Goal: Transaction & Acquisition: Purchase product/service

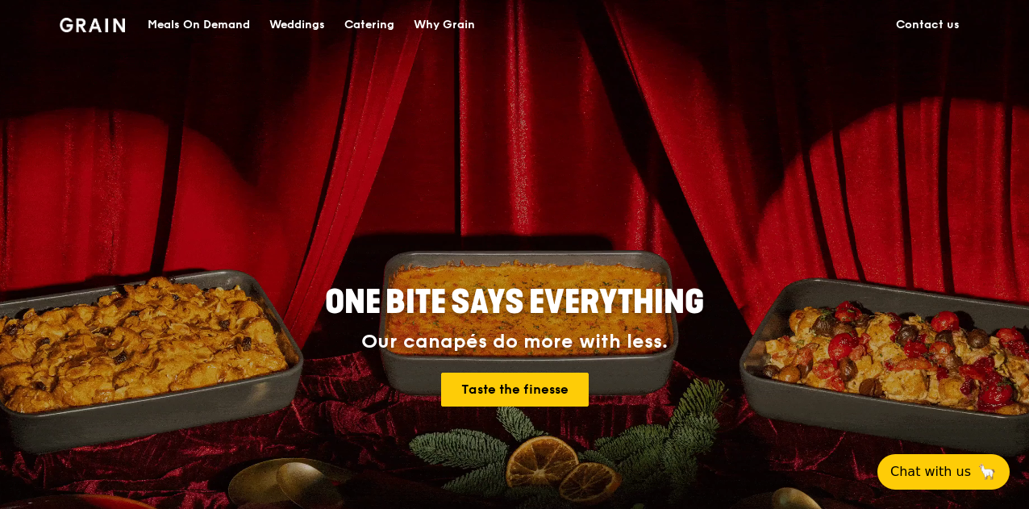
click at [202, 14] on div "Meals On Demand" at bounding box center [199, 25] width 102 height 48
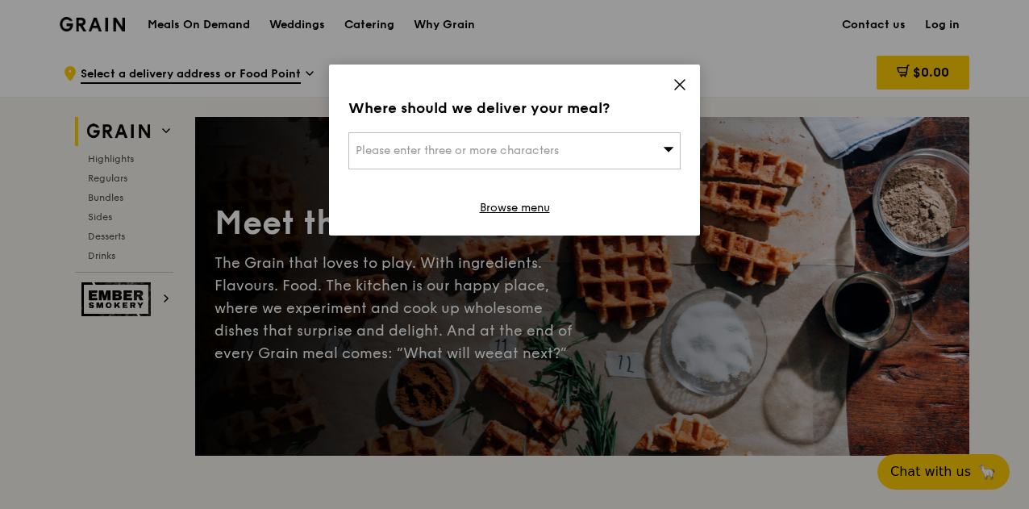
click at [638, 162] on div "Please enter three or more characters" at bounding box center [514, 150] width 332 height 37
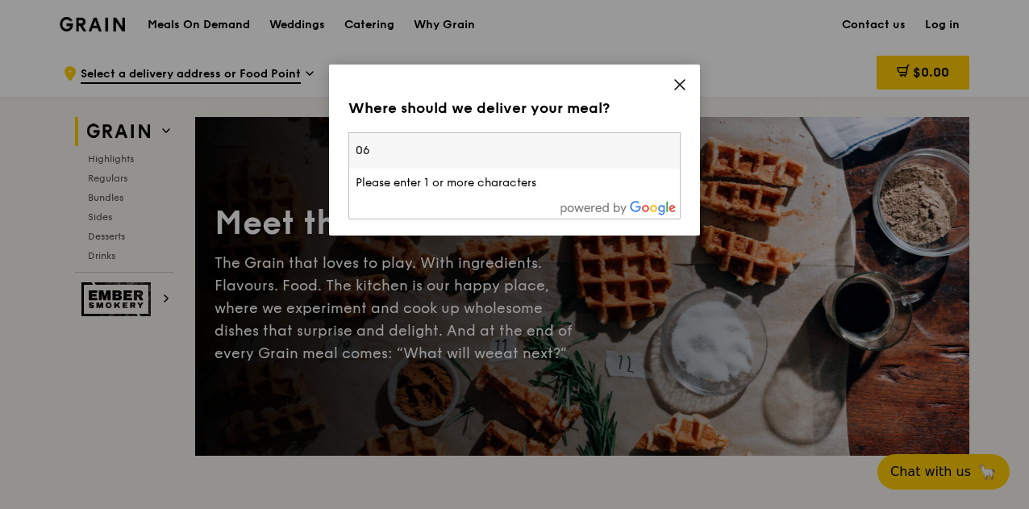
type input "0"
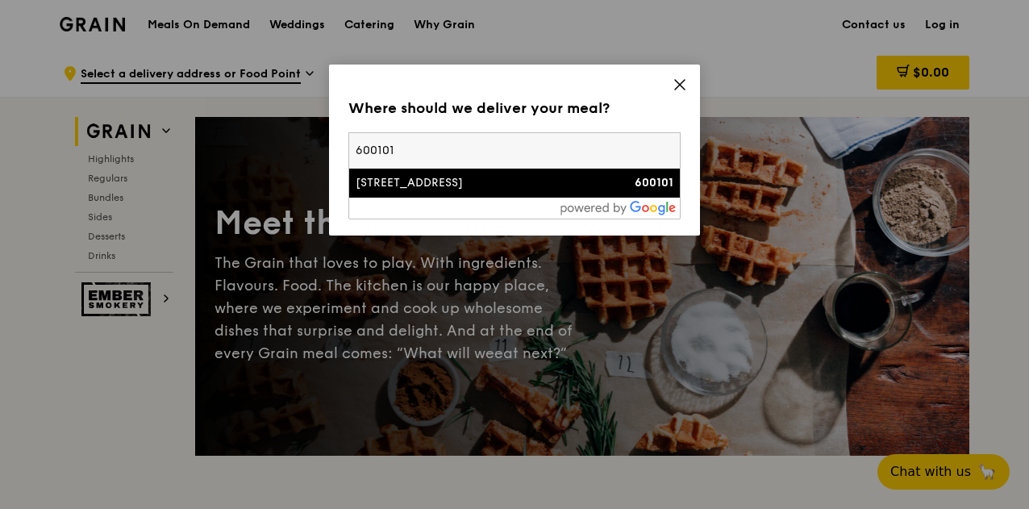
type input "600101"
click at [442, 194] on li "[STREET_ADDRESS] 600101" at bounding box center [514, 183] width 331 height 29
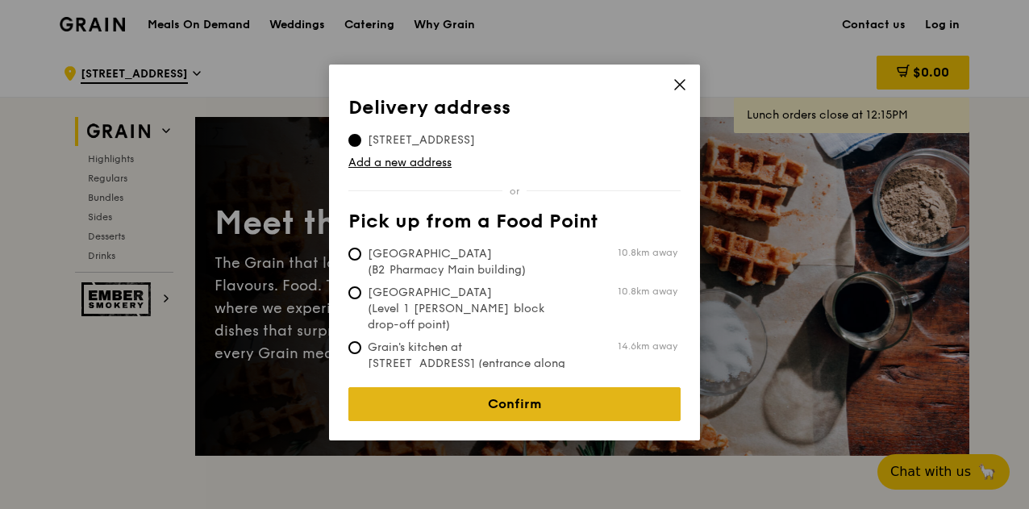
click at [504, 389] on link "Confirm" at bounding box center [514, 404] width 332 height 34
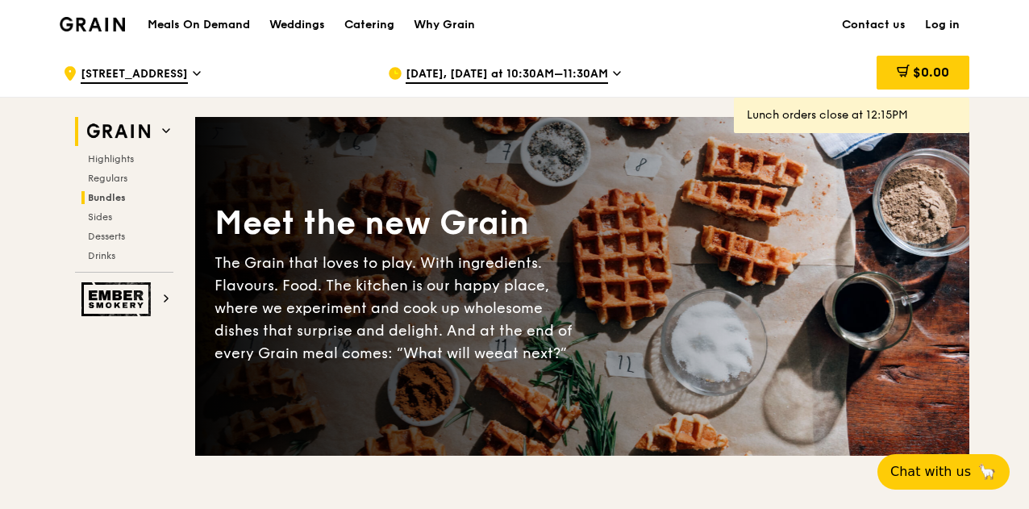
click at [102, 202] on span "Bundles" at bounding box center [107, 197] width 38 height 11
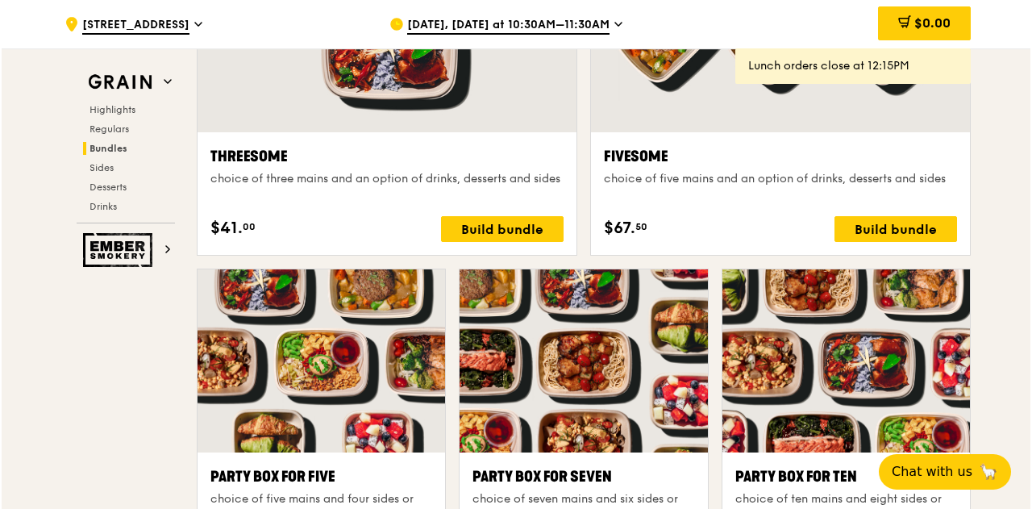
scroll to position [2870, 0]
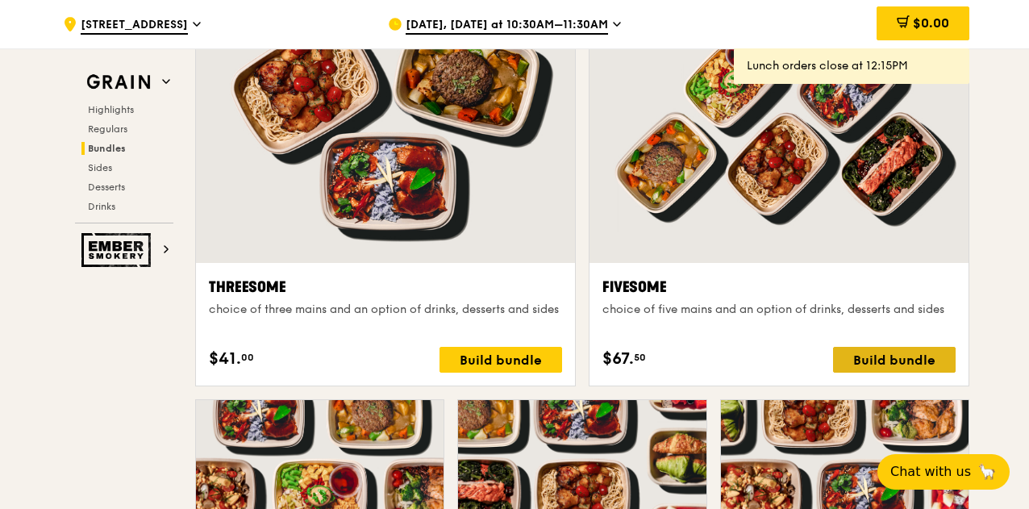
click at [905, 357] on div "Build bundle" at bounding box center [894, 360] width 123 height 26
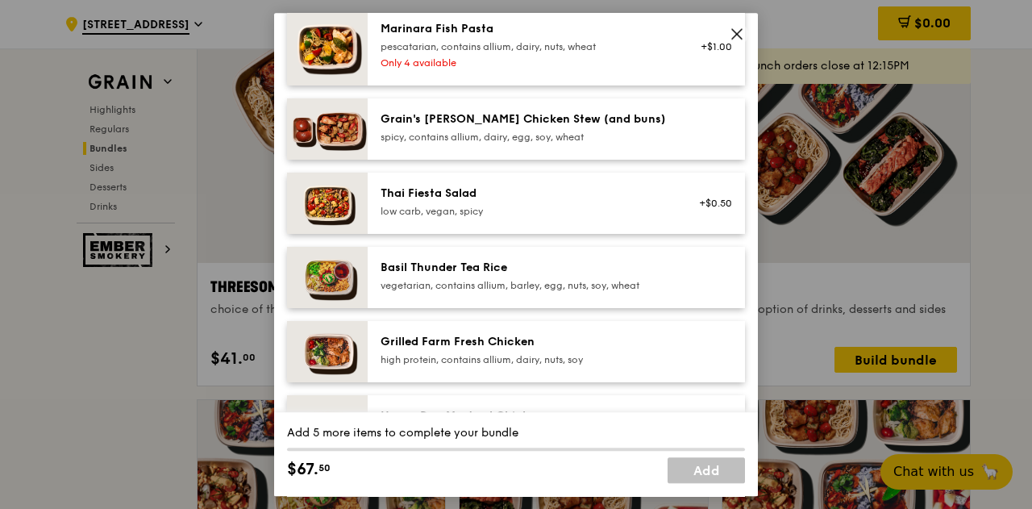
scroll to position [161, 0]
click at [635, 289] on div "vegetarian, contains allium, barley, egg, nuts, soy, wheat" at bounding box center [525, 286] width 289 height 13
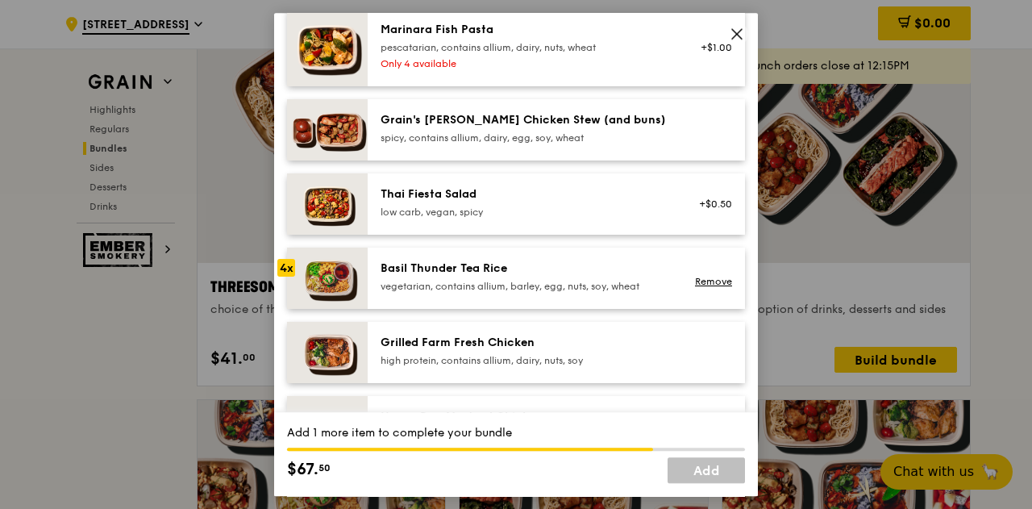
click at [619, 341] on div "Grilled Farm Fresh Chicken" at bounding box center [525, 343] width 289 height 16
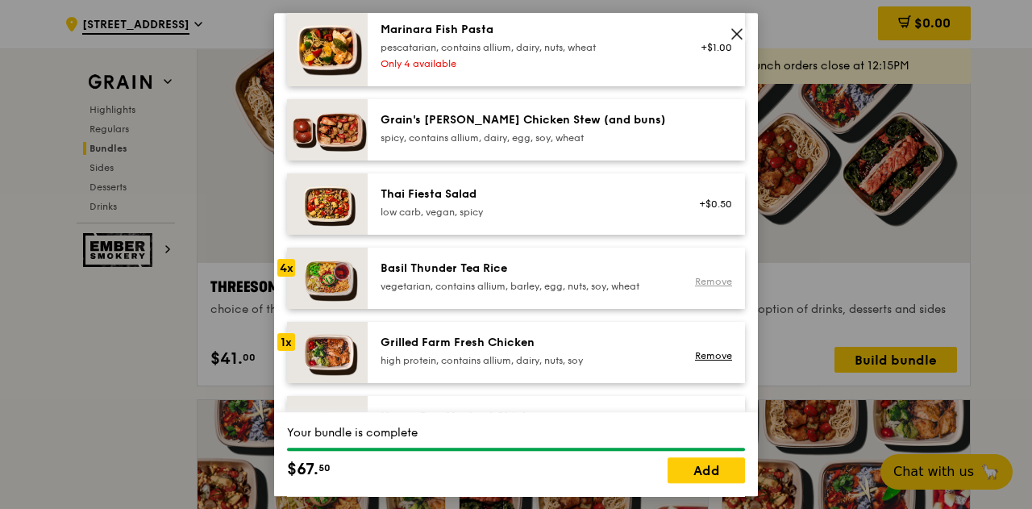
click at [700, 283] on link "Remove" at bounding box center [713, 281] width 37 height 11
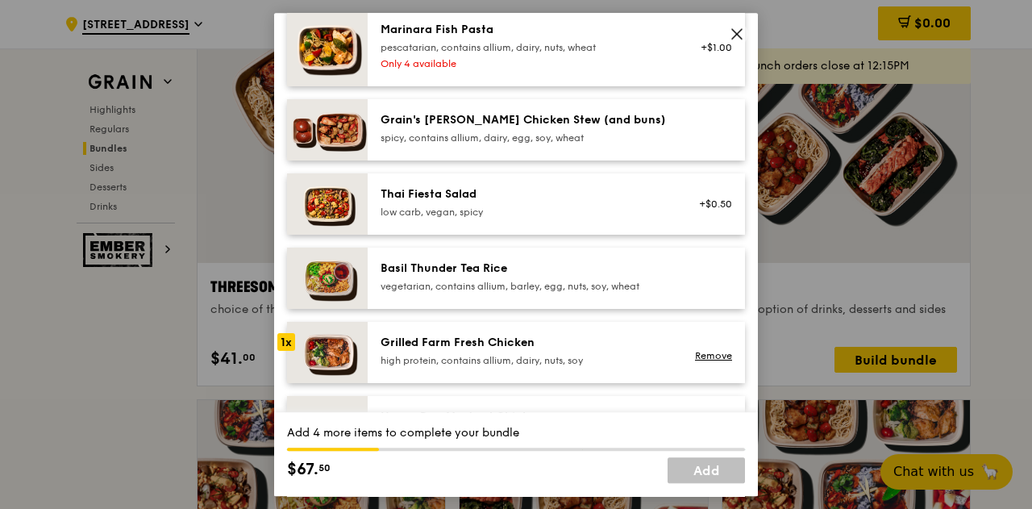
click at [650, 121] on div "Grain's [PERSON_NAME] Chicken Stew (and buns)" at bounding box center [525, 120] width 289 height 16
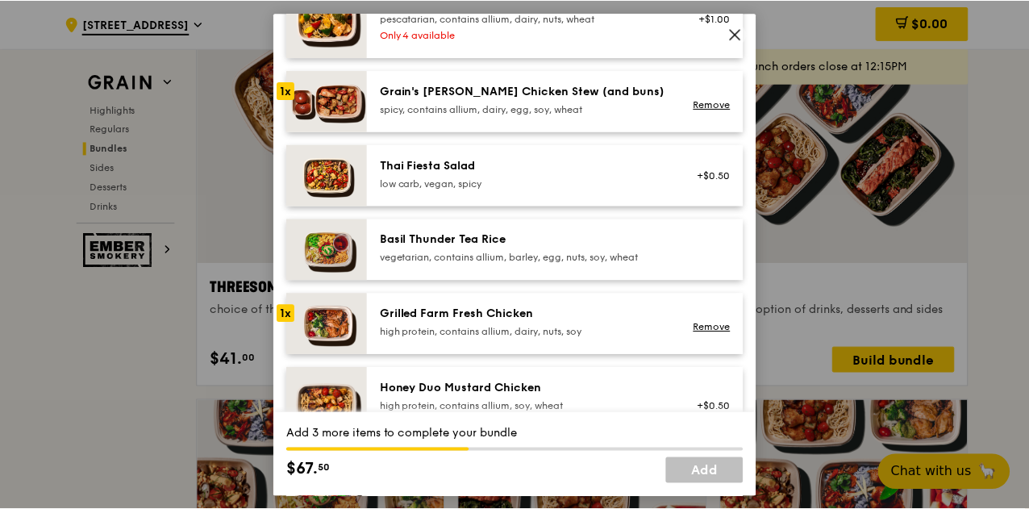
scroll to position [189, 0]
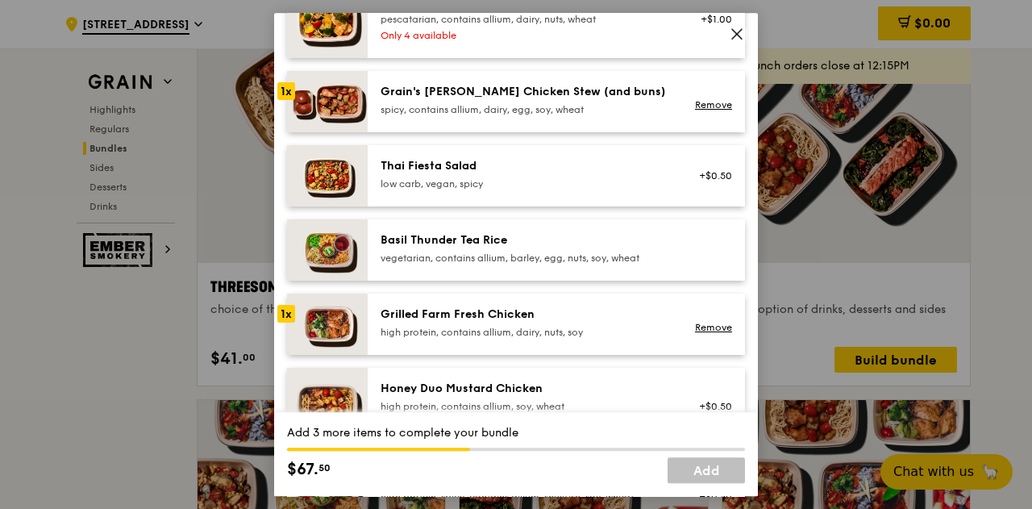
click at [575, 259] on div "vegetarian, contains allium, barley, egg, nuts, soy, wheat" at bounding box center [525, 258] width 289 height 13
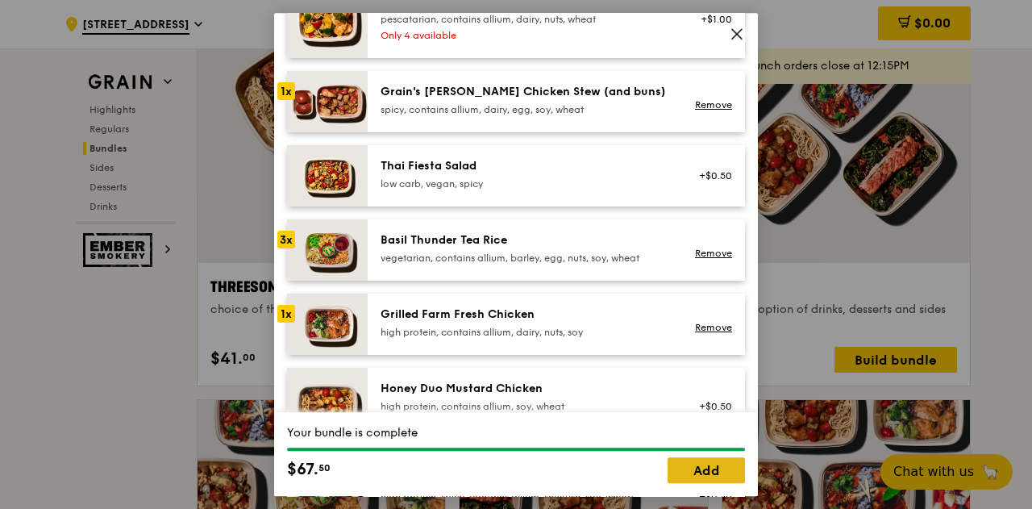
click at [692, 465] on link "Add" at bounding box center [706, 470] width 77 height 26
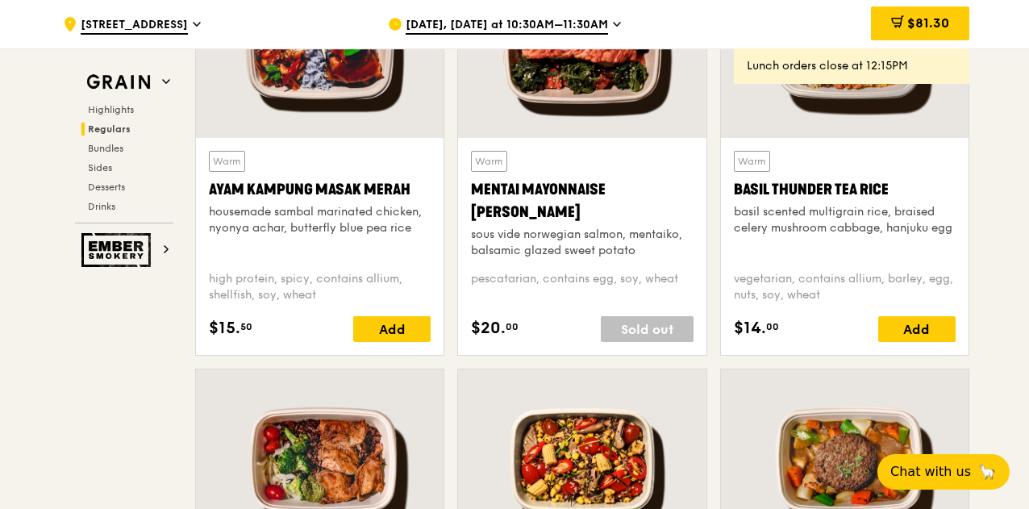
scroll to position [1542, 0]
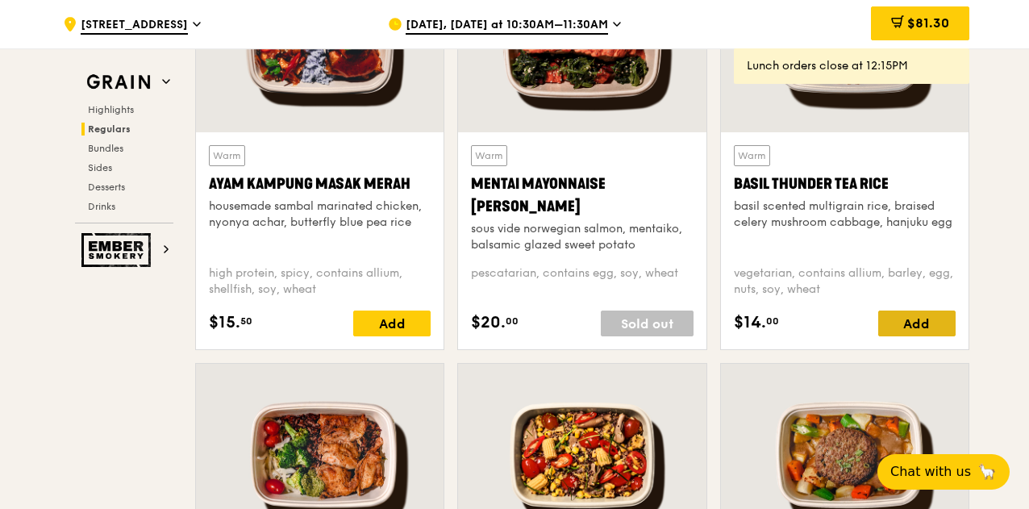
click at [926, 320] on div "Add" at bounding box center [916, 323] width 77 height 26
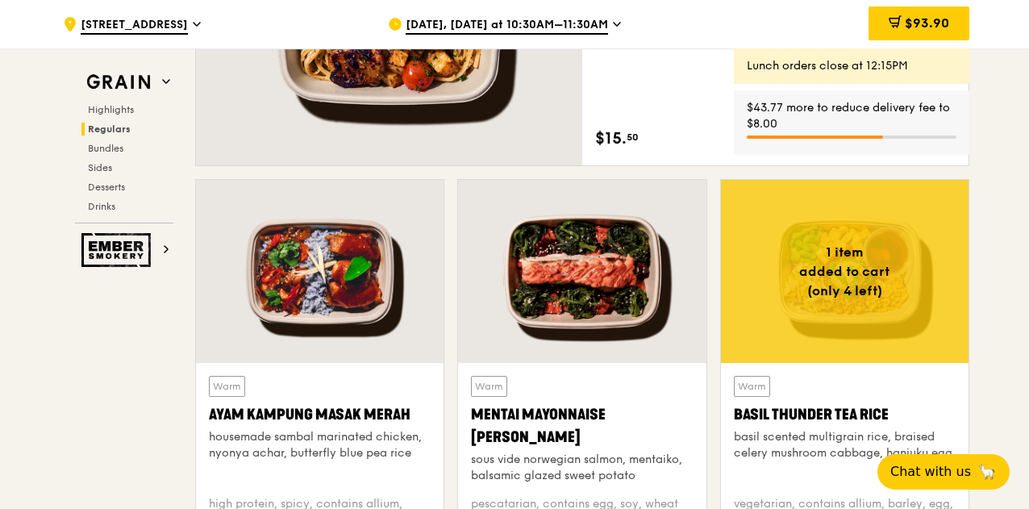
scroll to position [1291, 0]
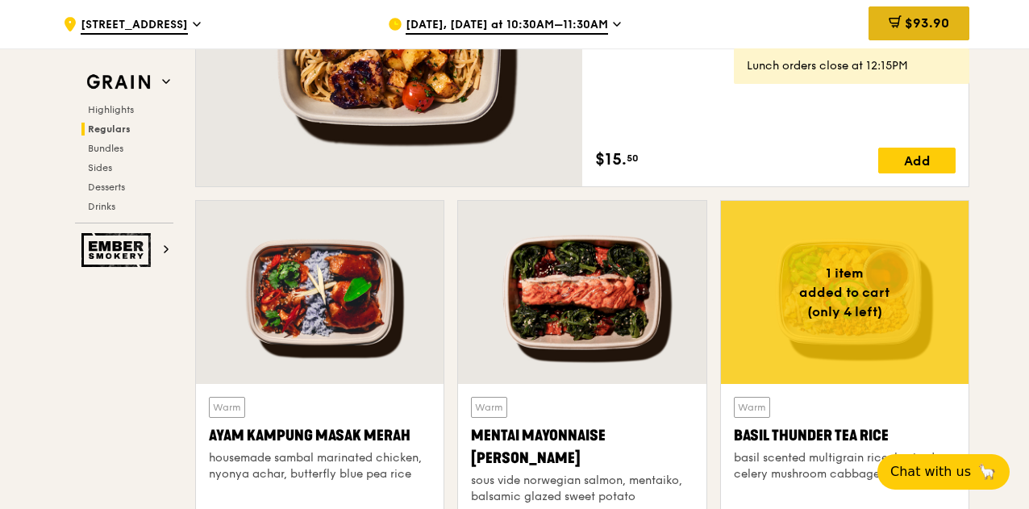
click at [927, 14] on div "$93.90" at bounding box center [918, 23] width 101 height 34
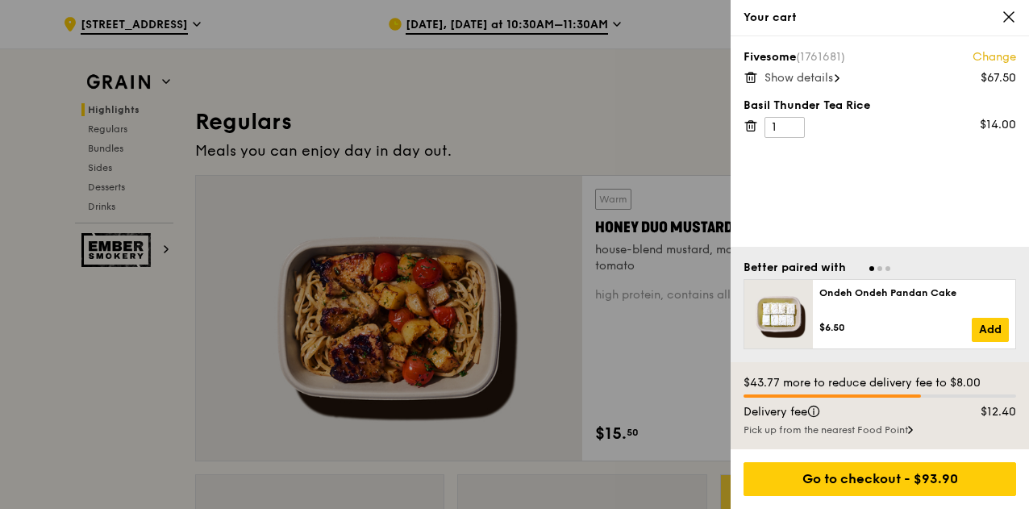
scroll to position [997, 0]
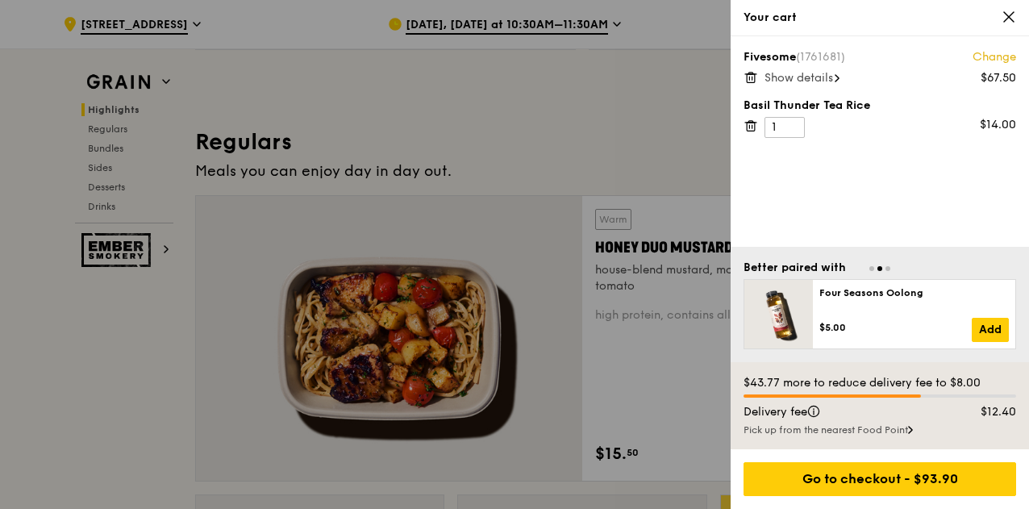
click at [1009, 15] on icon at bounding box center [1008, 17] width 15 height 15
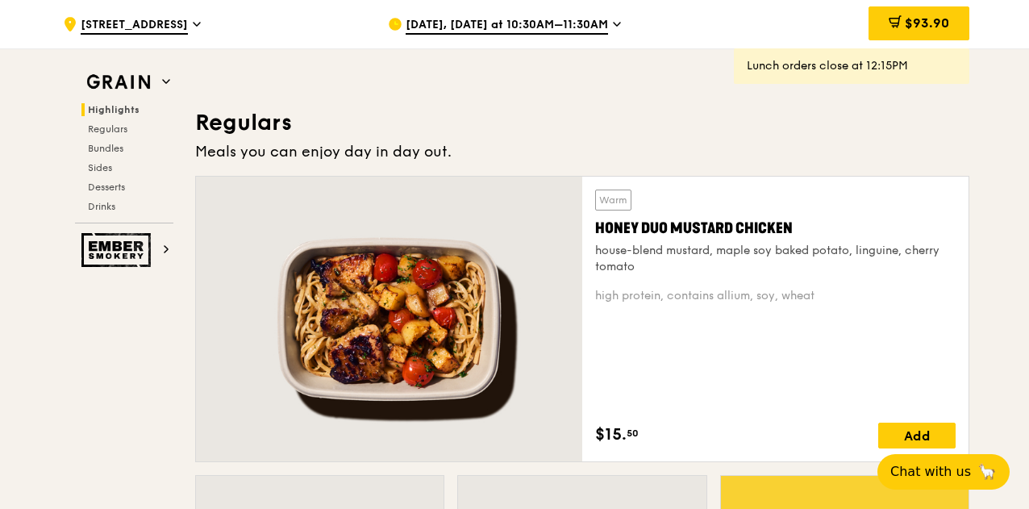
scroll to position [1000, 0]
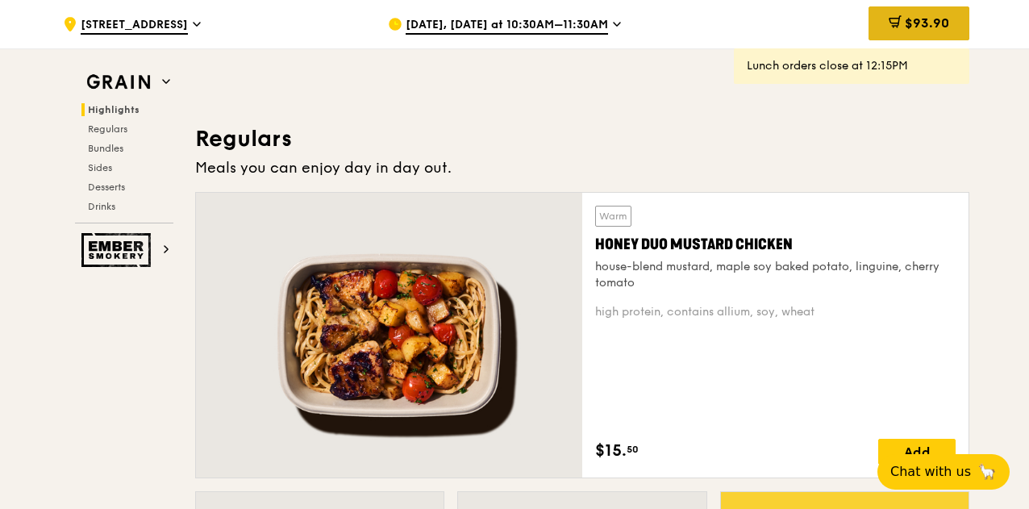
click at [928, 28] on span "$93.90" at bounding box center [927, 22] width 44 height 15
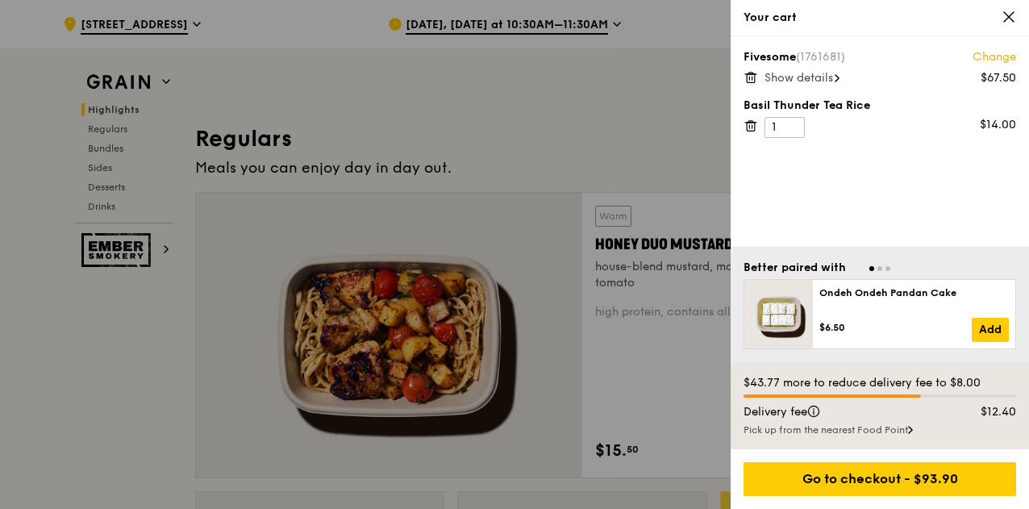
click at [1010, 21] on icon at bounding box center [1008, 17] width 15 height 15
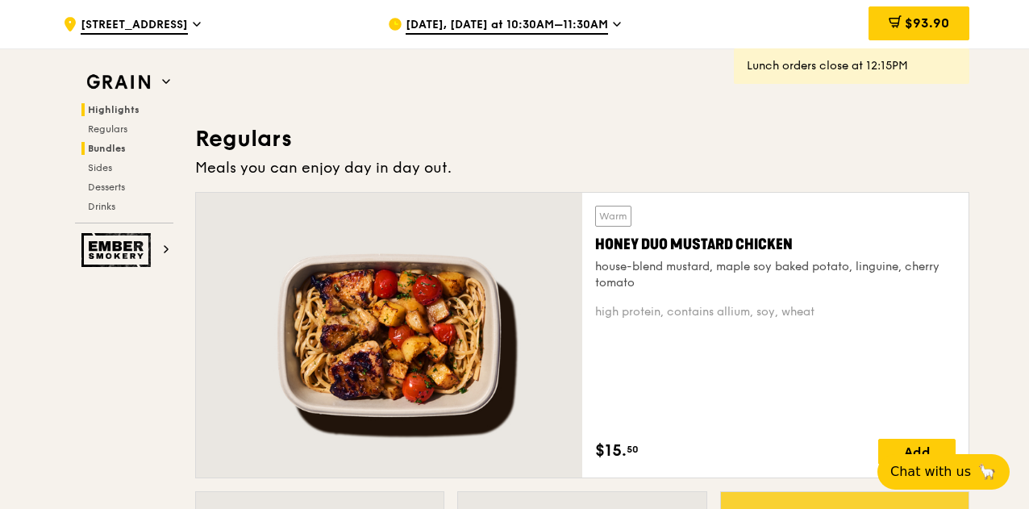
click at [124, 144] on span "Bundles" at bounding box center [107, 148] width 38 height 11
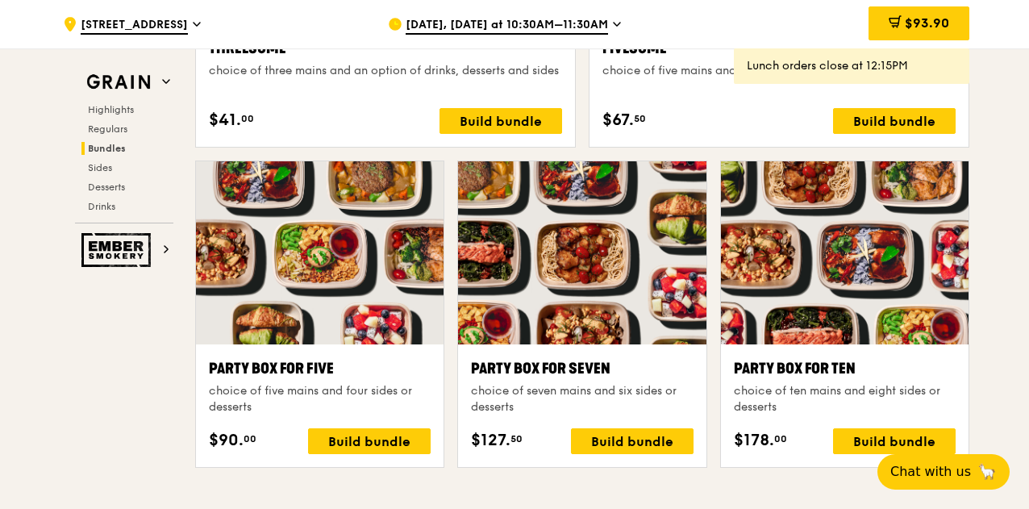
scroll to position [3110, 0]
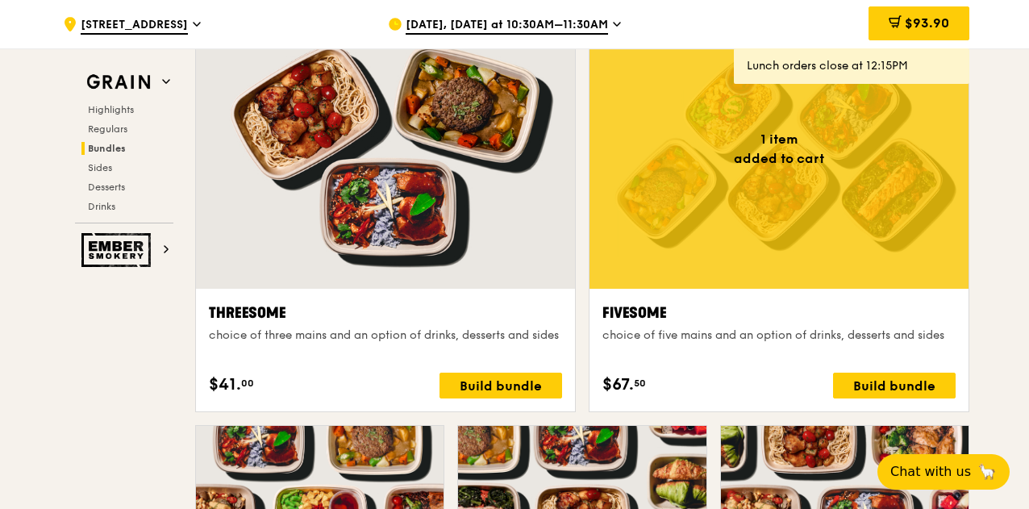
scroll to position [2847, 0]
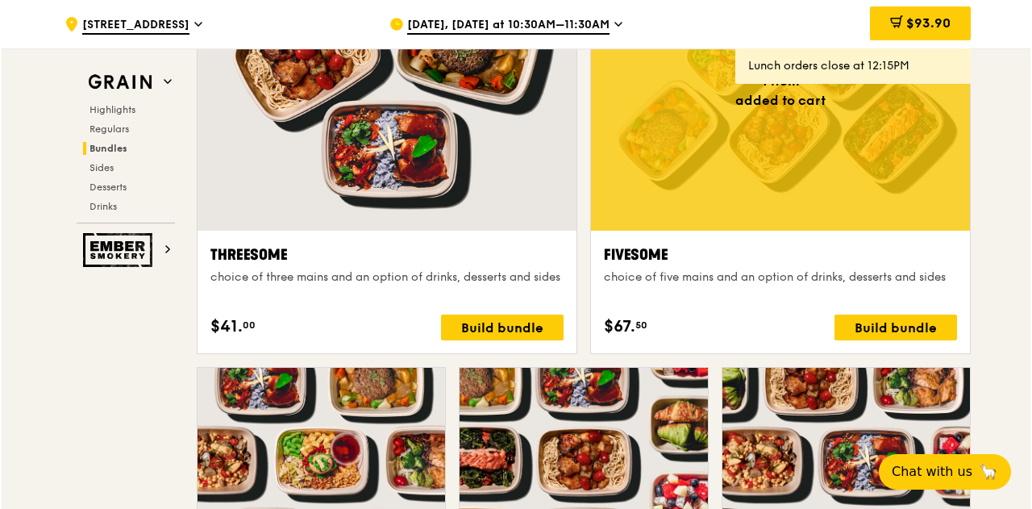
scroll to position [2903, 0]
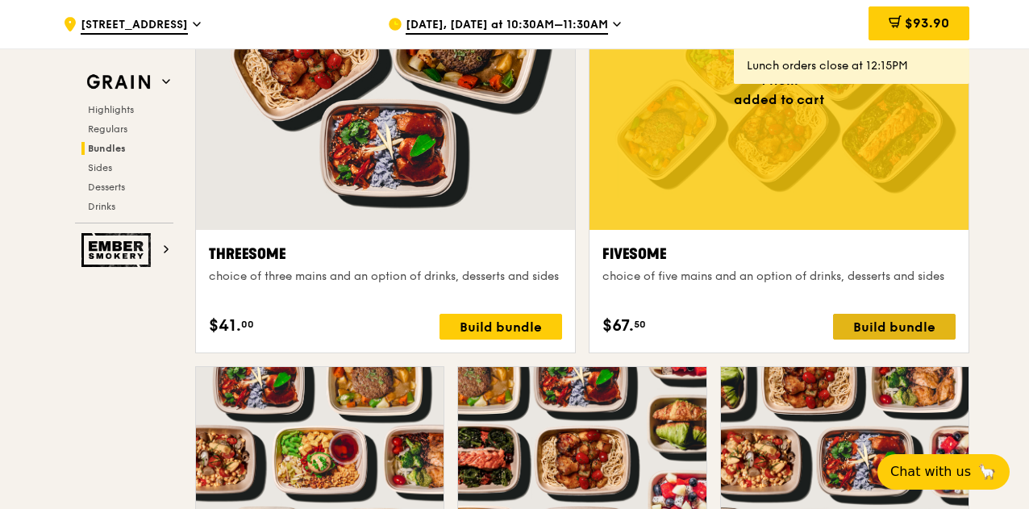
click at [863, 320] on div "Build bundle" at bounding box center [894, 327] width 123 height 26
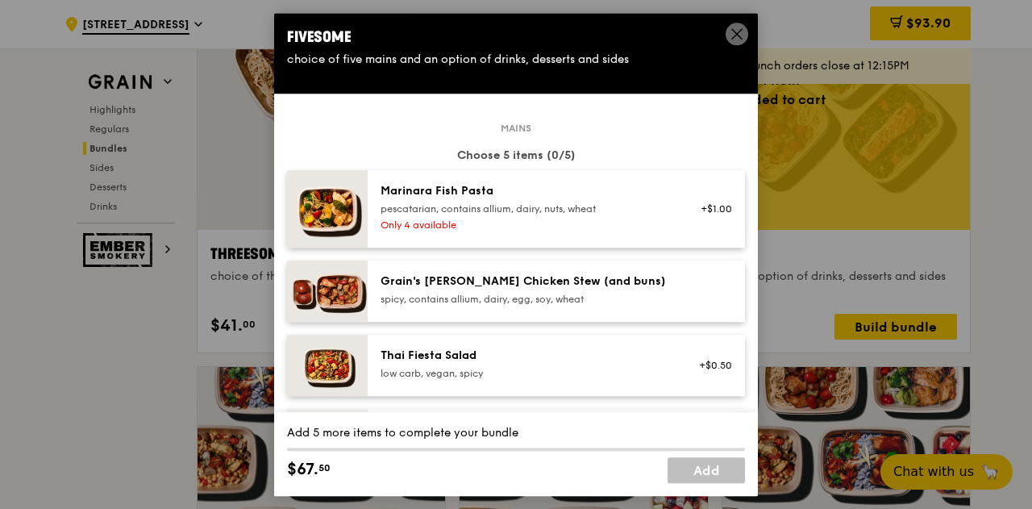
click at [419, 288] on div "Grain's [PERSON_NAME] Chicken Stew (and buns)" at bounding box center [525, 281] width 289 height 16
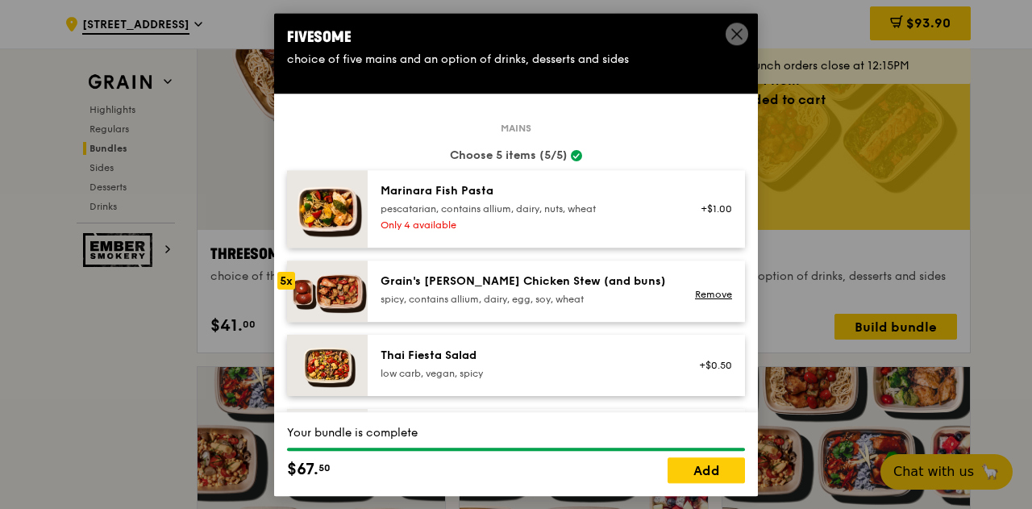
click at [419, 288] on div "Grain's [PERSON_NAME] Chicken Stew (and buns)" at bounding box center [525, 281] width 289 height 16
click at [717, 471] on link "Add" at bounding box center [706, 470] width 77 height 26
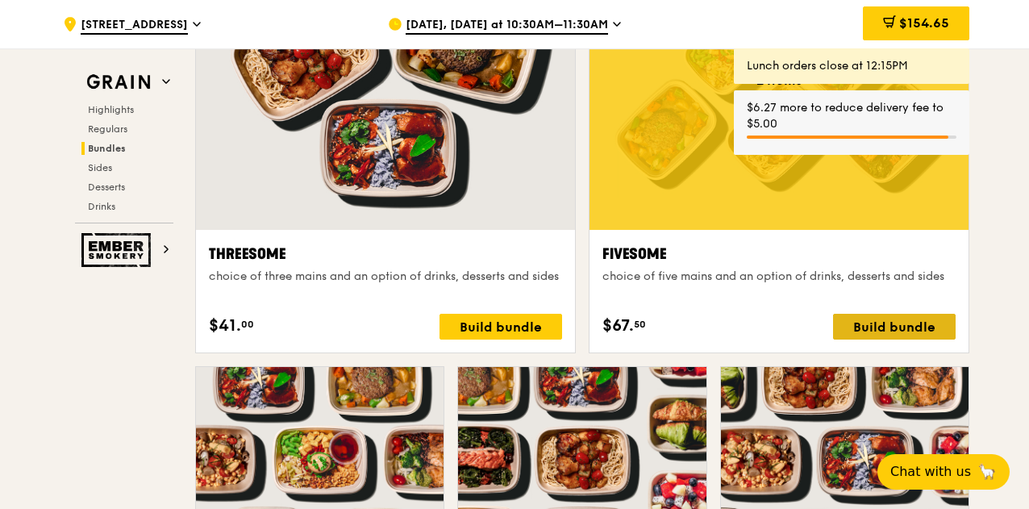
click at [869, 318] on div "Build bundle" at bounding box center [894, 327] width 123 height 26
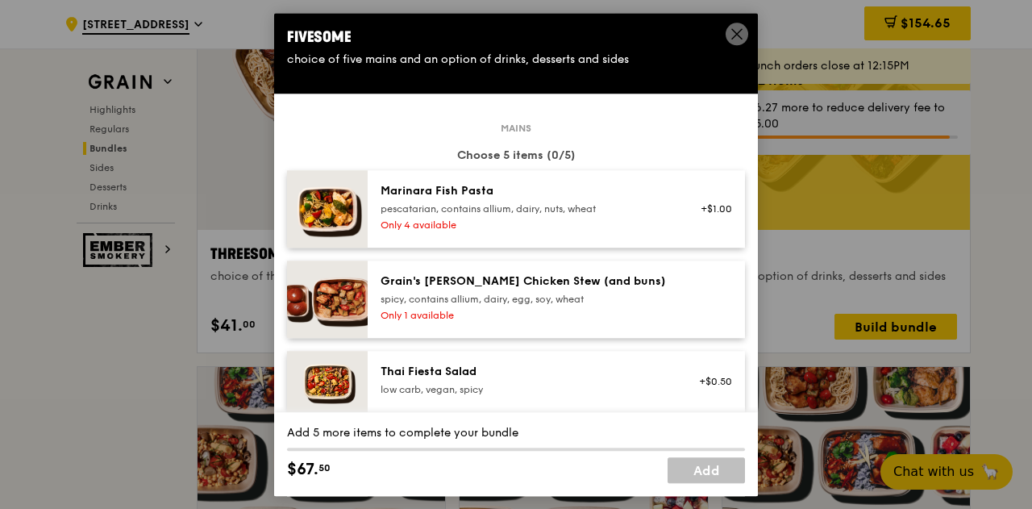
click at [503, 397] on div "Thai Fiesta Salad low carb, vegan, spicy" at bounding box center [525, 381] width 309 height 35
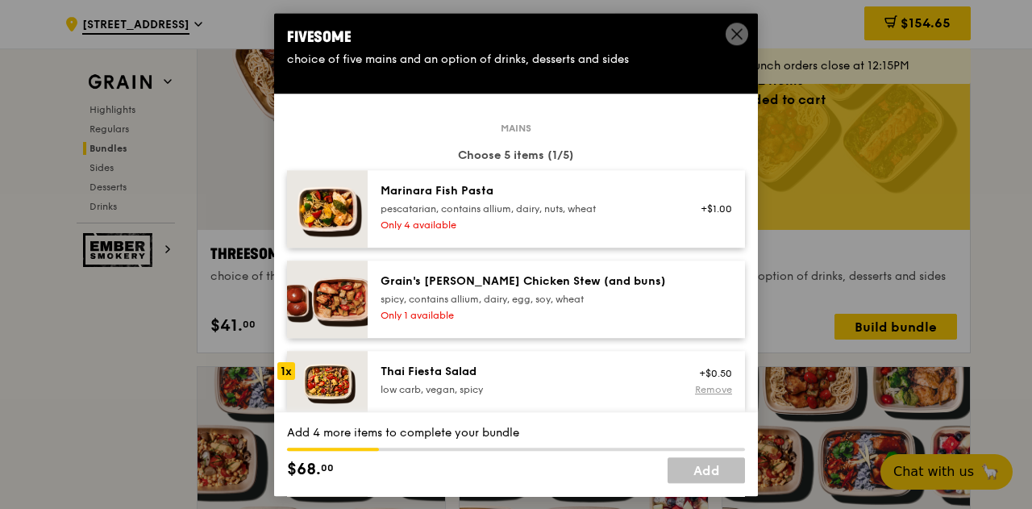
click at [695, 389] on link "Remove" at bounding box center [713, 389] width 37 height 11
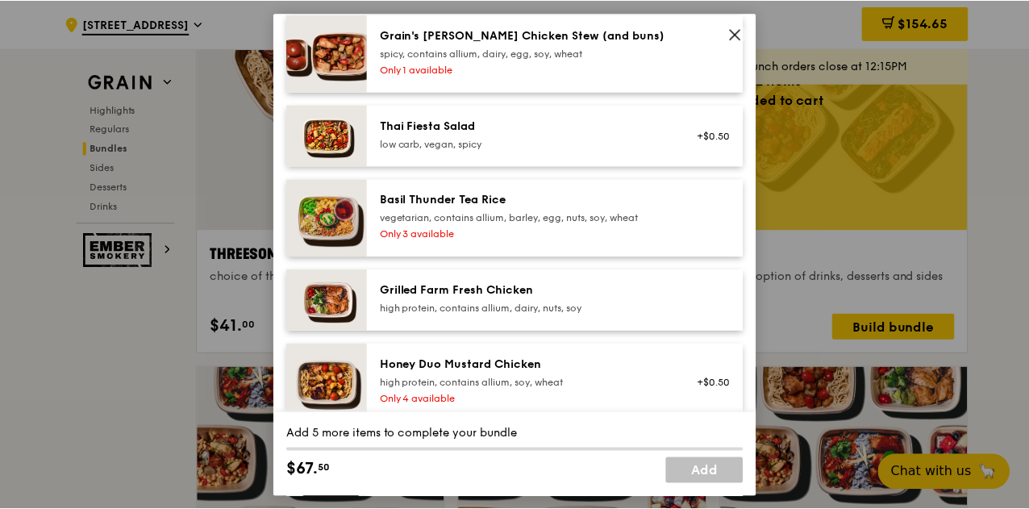
scroll to position [248, 0]
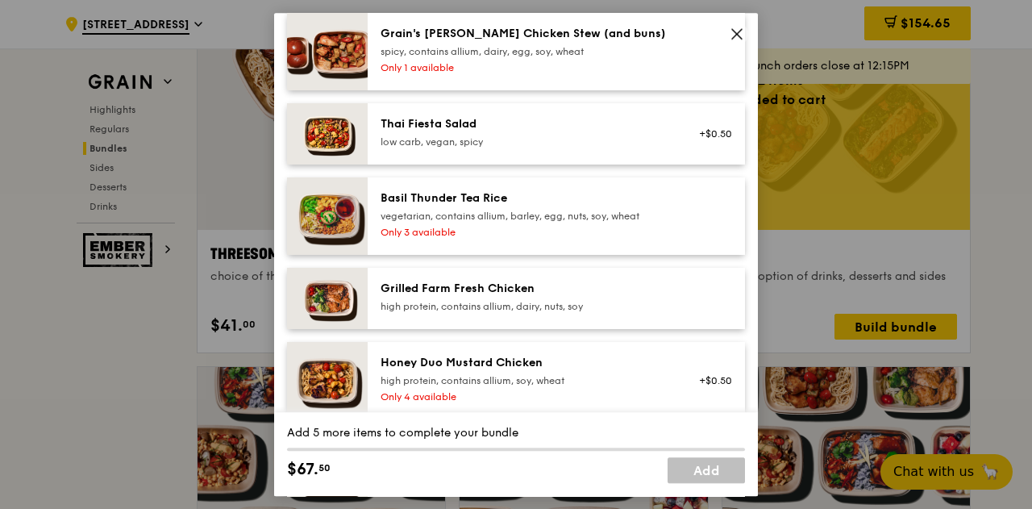
click at [531, 300] on div "high protein, contains allium, dairy, nuts, soy" at bounding box center [525, 306] width 289 height 13
click at [566, 286] on div "Grilled Farm Fresh Chicken" at bounding box center [525, 289] width 289 height 16
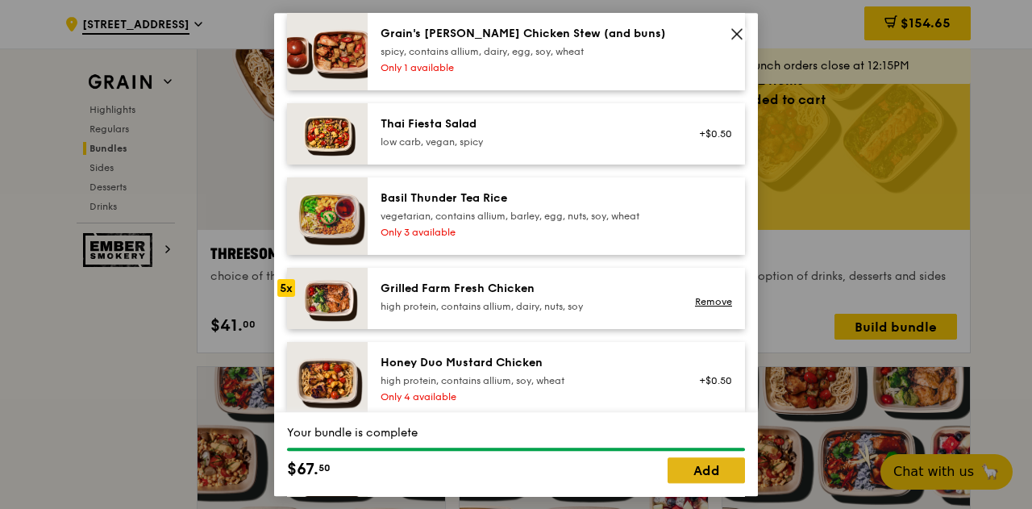
click at [700, 481] on link "Add" at bounding box center [706, 470] width 77 height 26
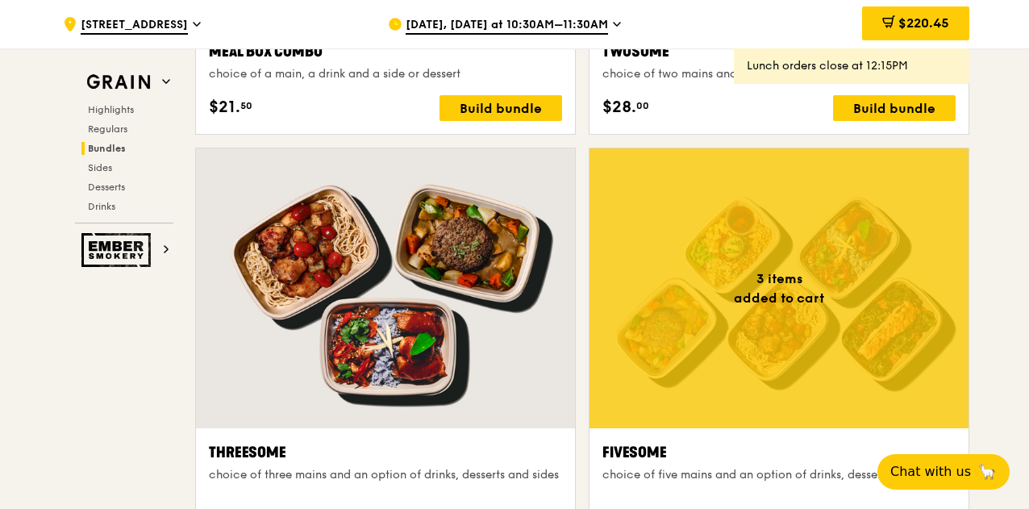
scroll to position [2702, 0]
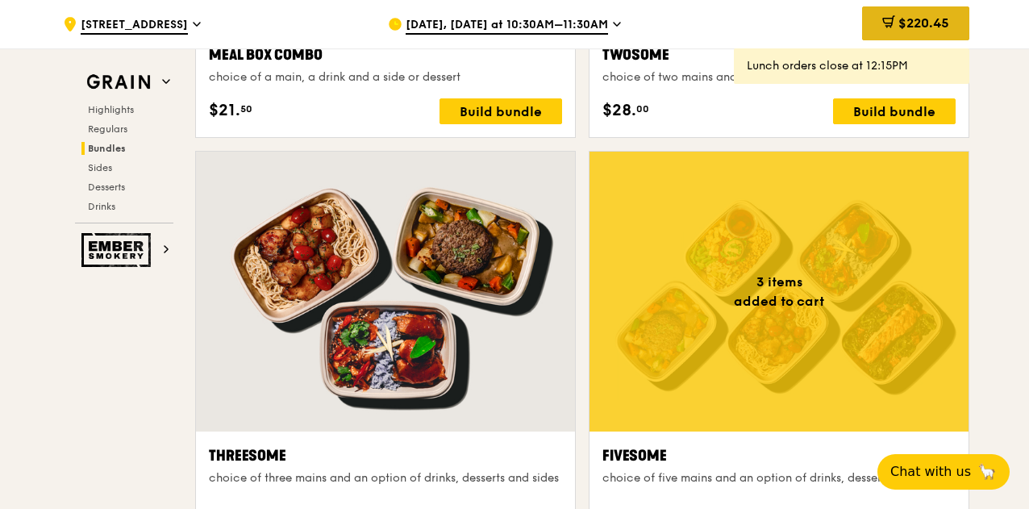
click at [922, 34] on div "$220.45" at bounding box center [915, 23] width 107 height 34
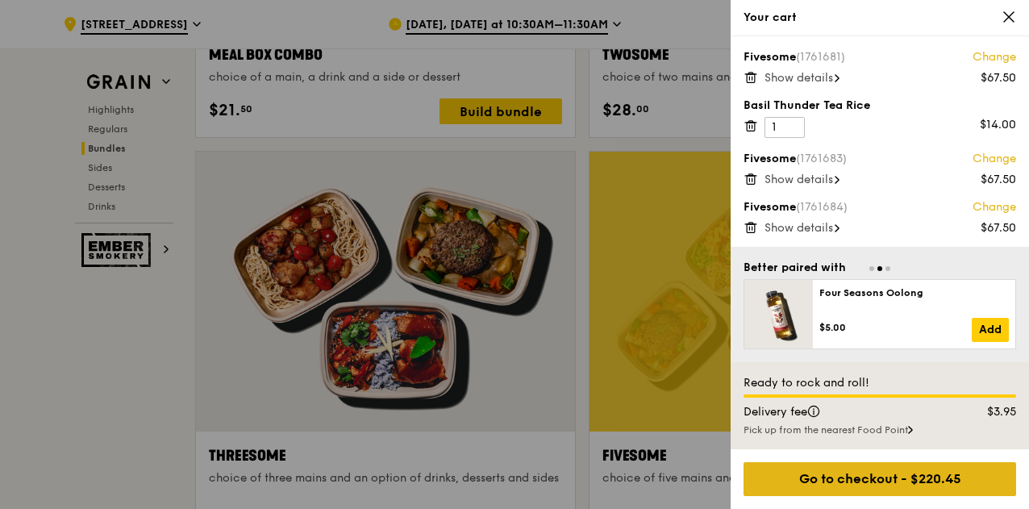
click at [818, 474] on div "Go to checkout - $220.45" at bounding box center [879, 479] width 273 height 34
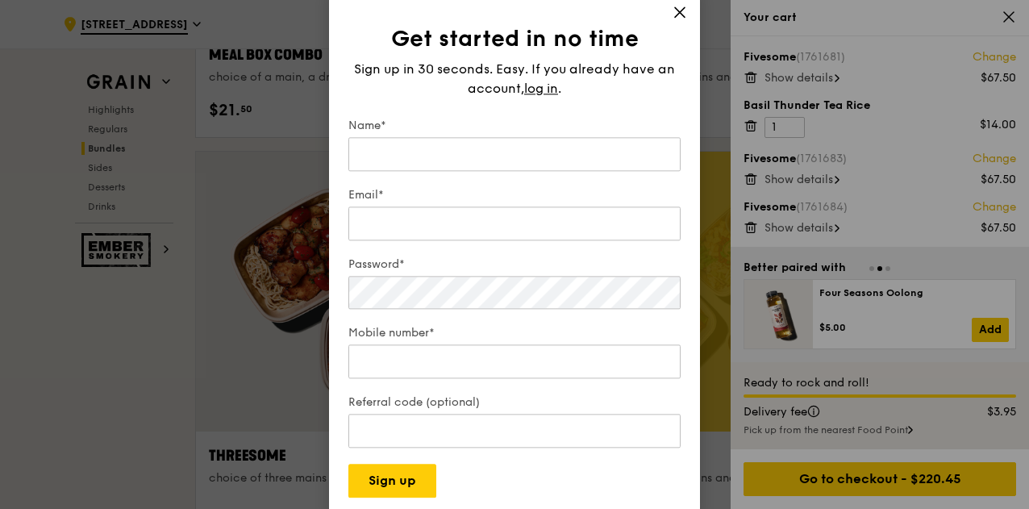
click at [673, 11] on icon at bounding box center [679, 12] width 15 height 15
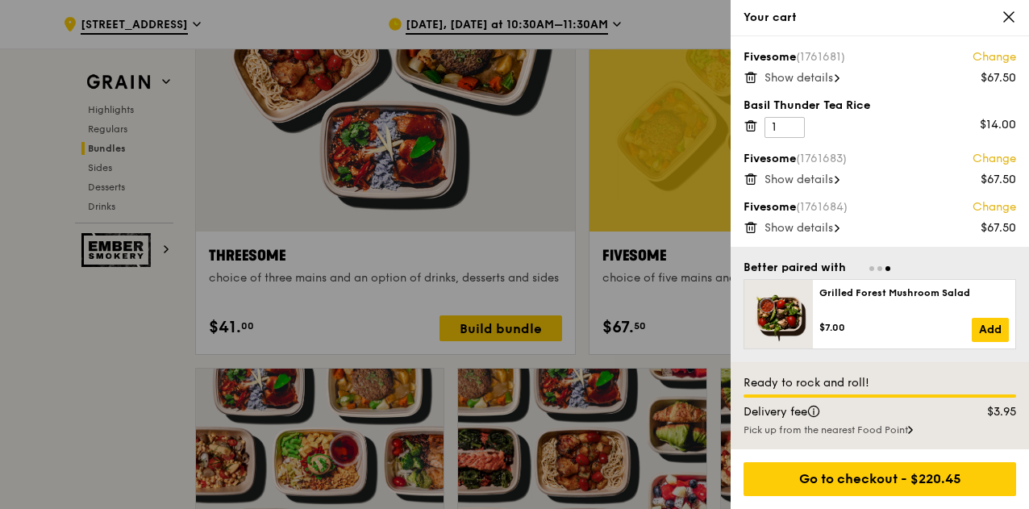
scroll to position [2761, 0]
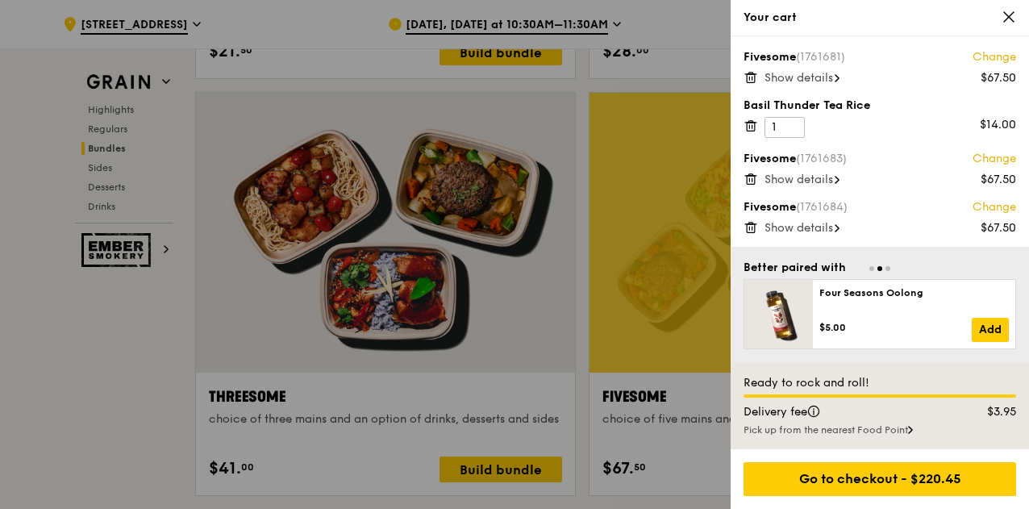
click at [750, 75] on icon at bounding box center [750, 77] width 15 height 15
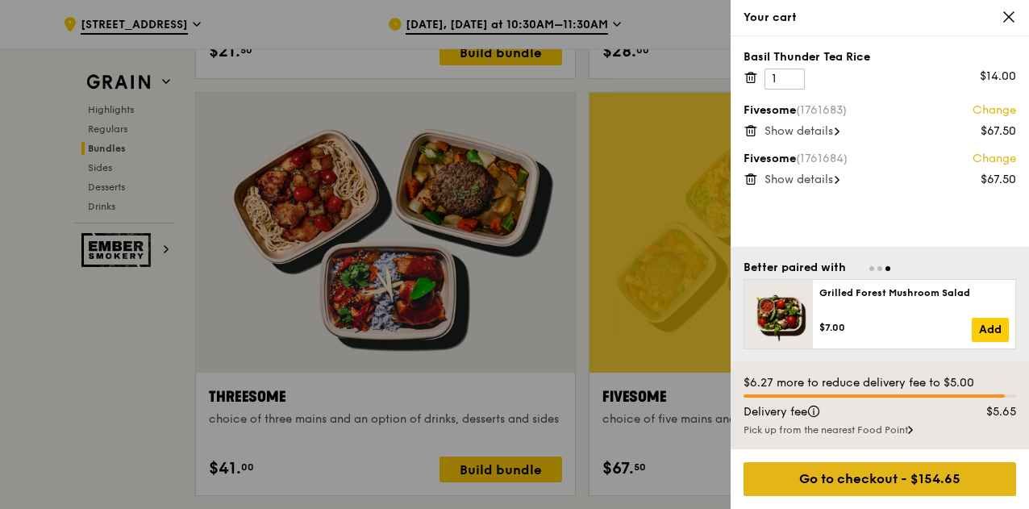
click at [877, 467] on div "Go to checkout - $154.65" at bounding box center [879, 479] width 273 height 34
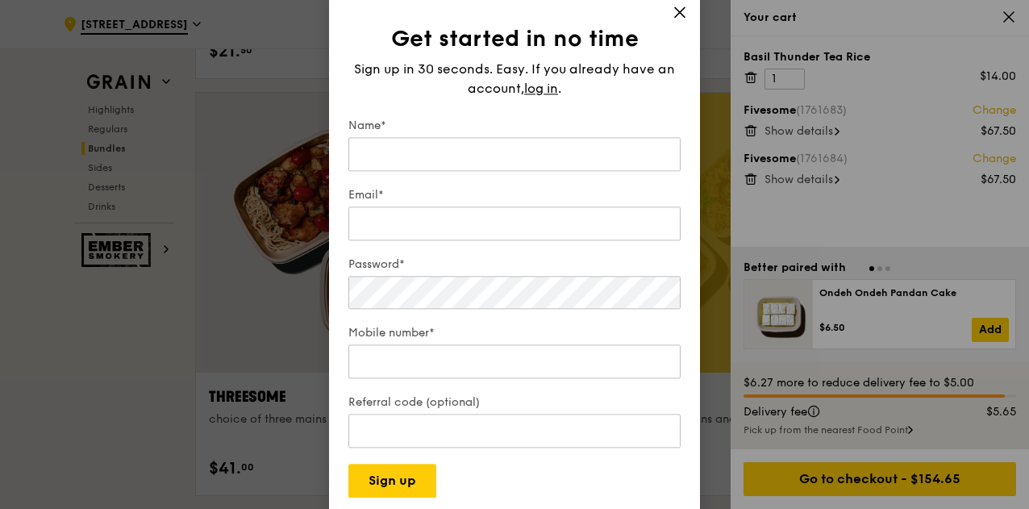
click at [681, 14] on span at bounding box center [679, 15] width 15 height 18
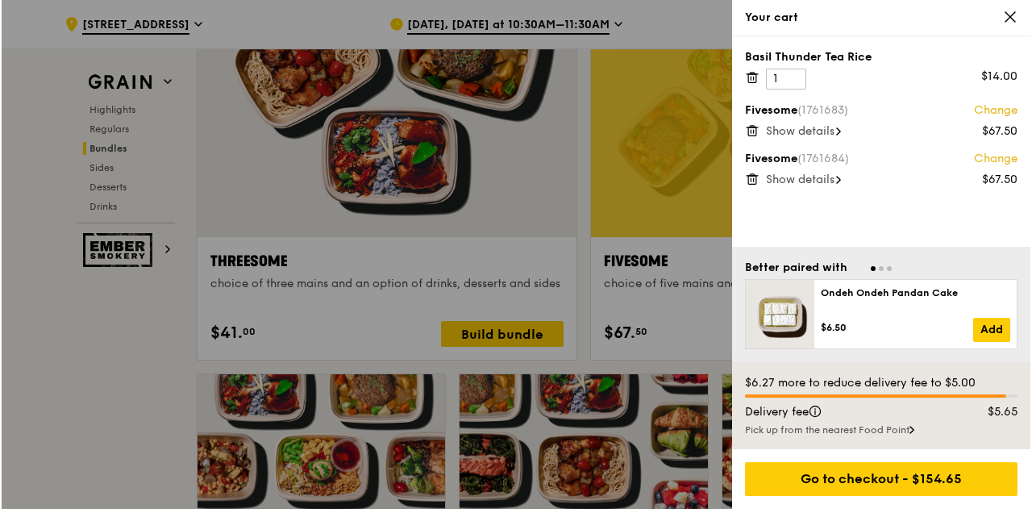
scroll to position [2898, 0]
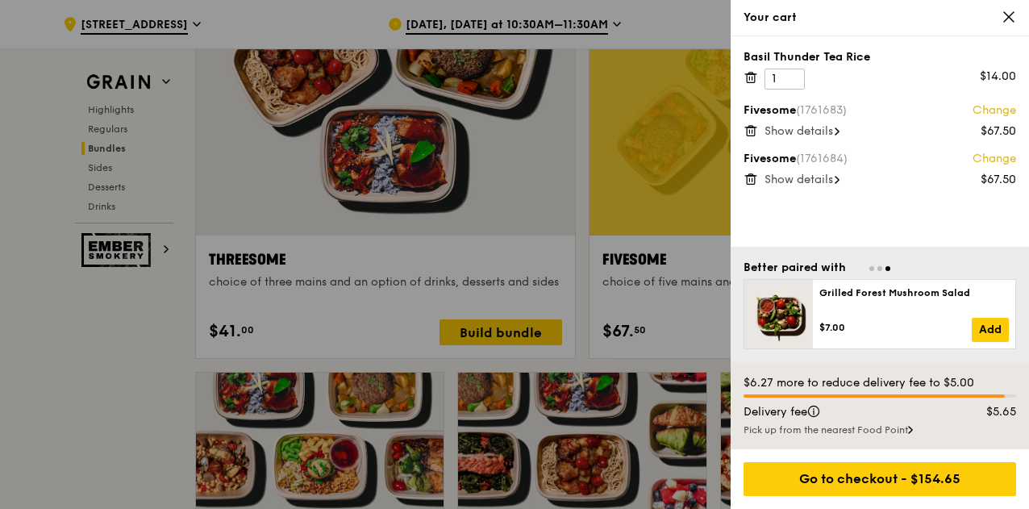
click at [1001, 154] on link "Change" at bounding box center [994, 159] width 44 height 16
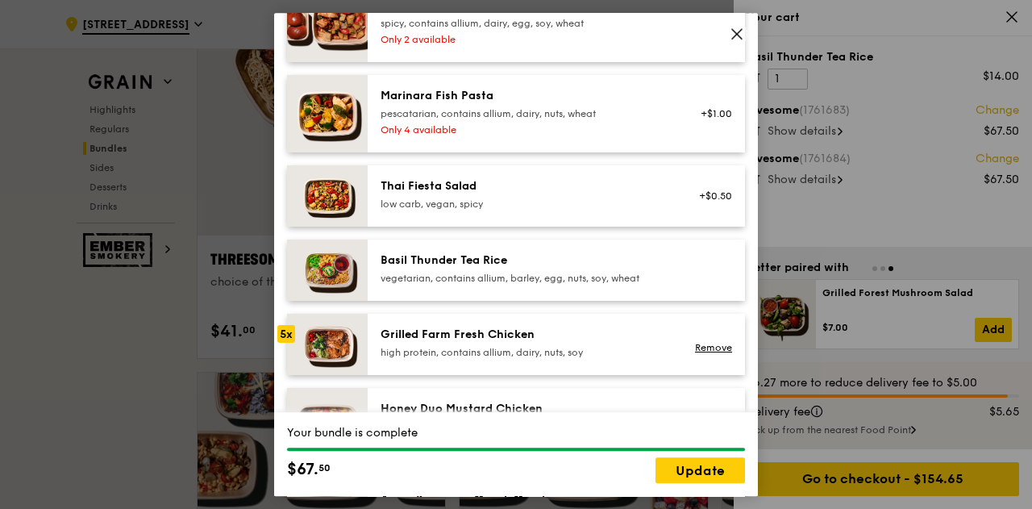
scroll to position [180, 0]
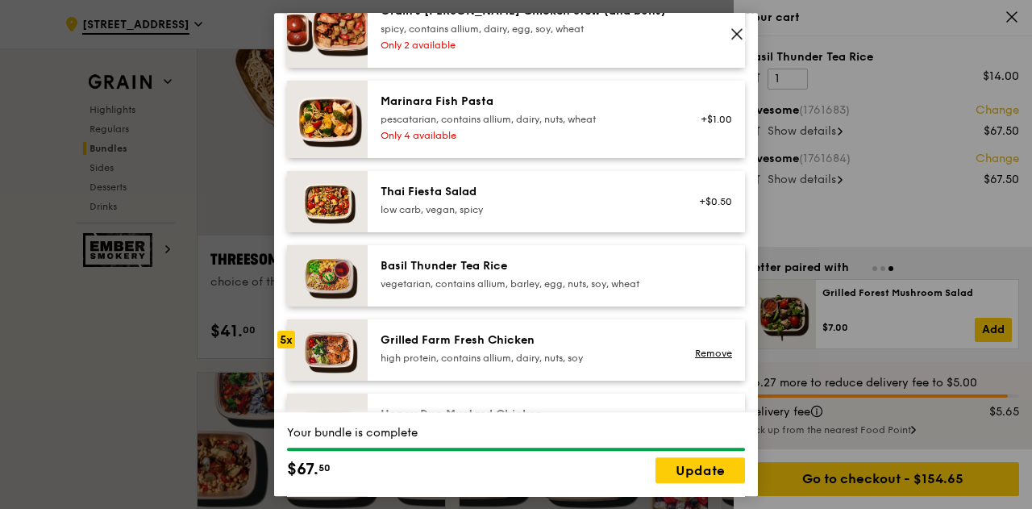
click at [739, 27] on icon at bounding box center [737, 34] width 15 height 15
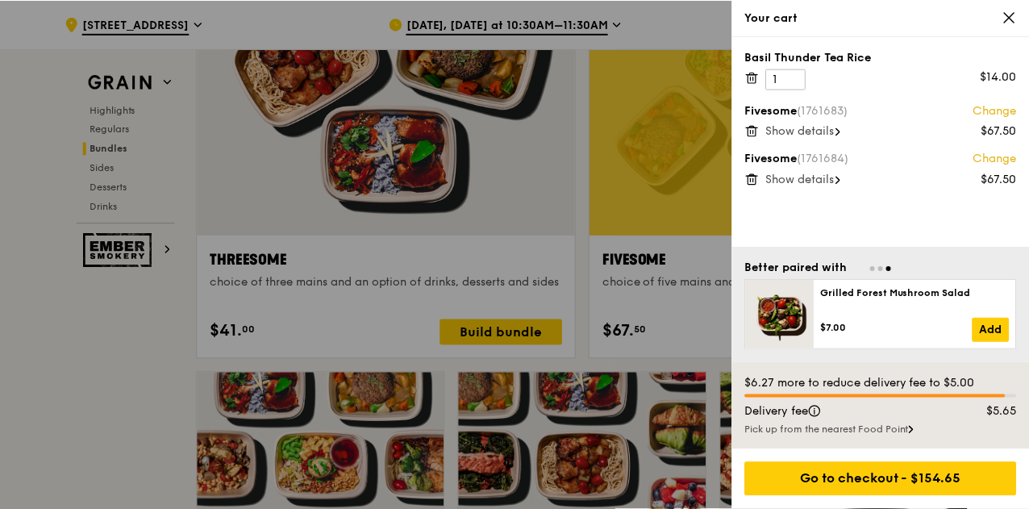
scroll to position [2898, 0]
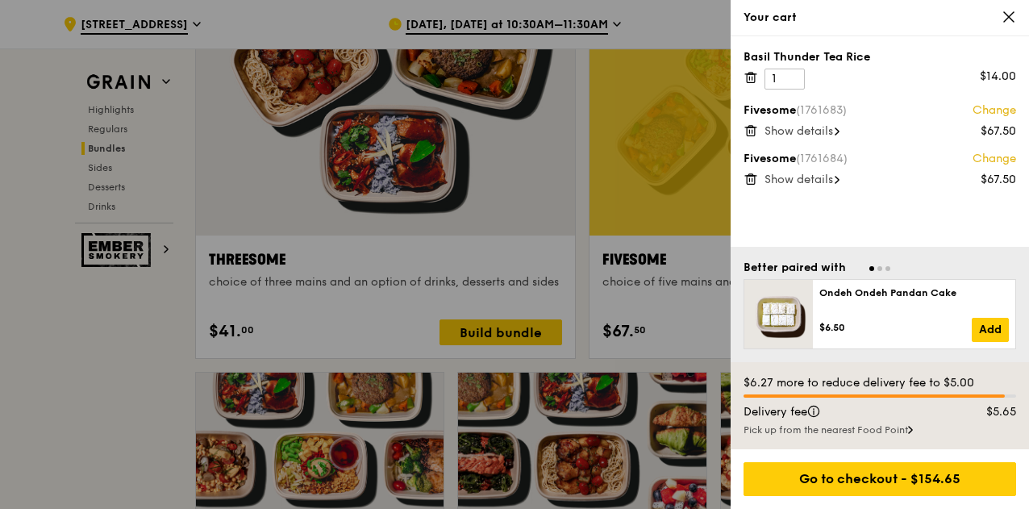
click at [1005, 18] on icon at bounding box center [1008, 17] width 15 height 15
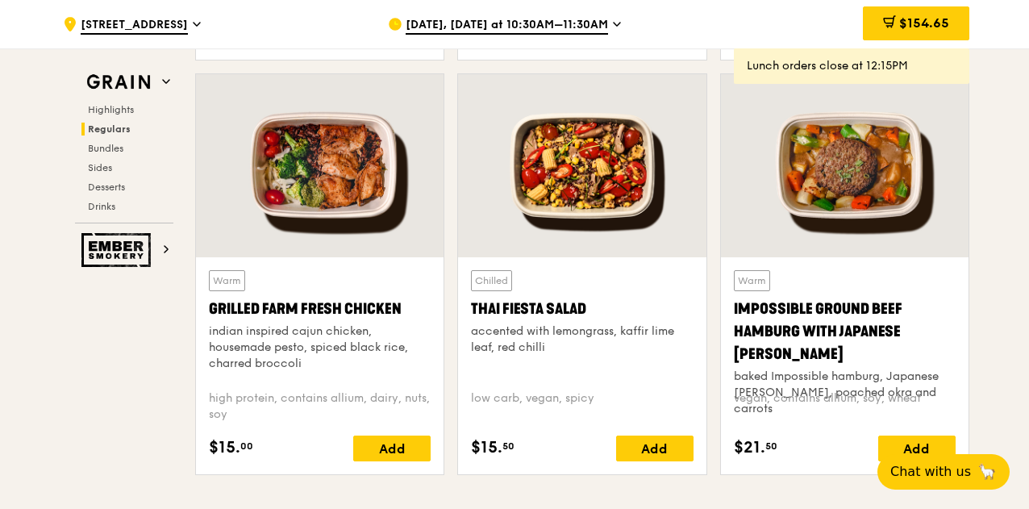
scroll to position [1833, 0]
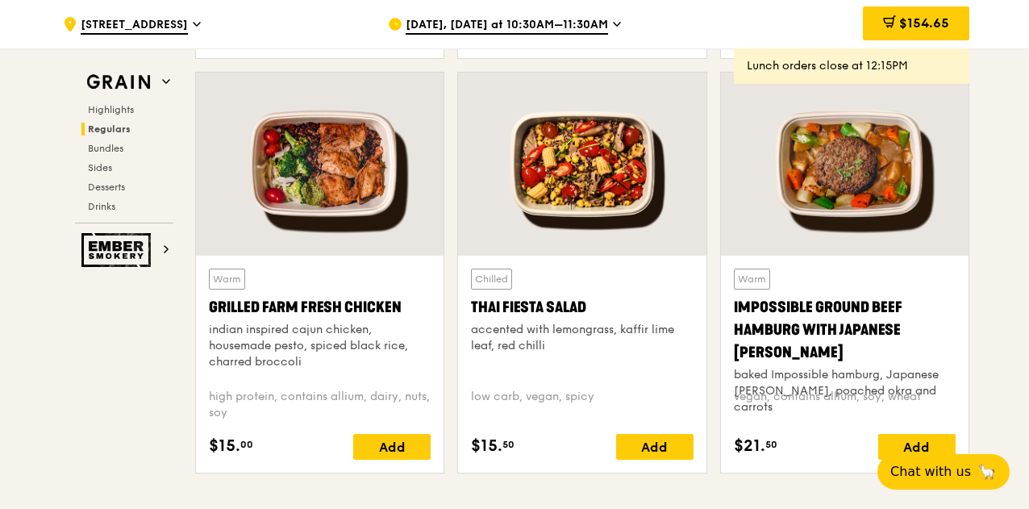
click at [603, 28] on div "[DATE], [DATE] at 10:30AM–11:30AM" at bounding box center [537, 24] width 299 height 48
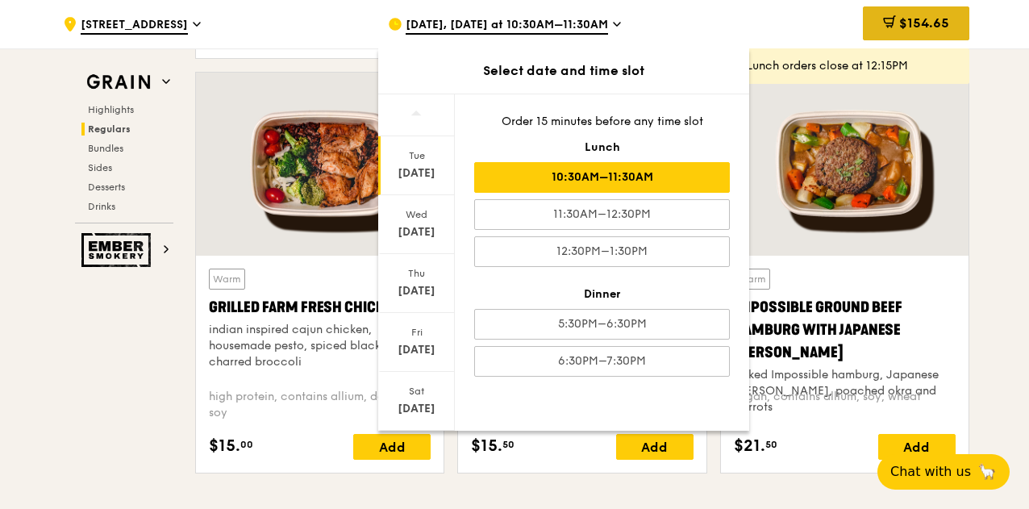
click at [893, 10] on div "$154.65" at bounding box center [916, 23] width 106 height 34
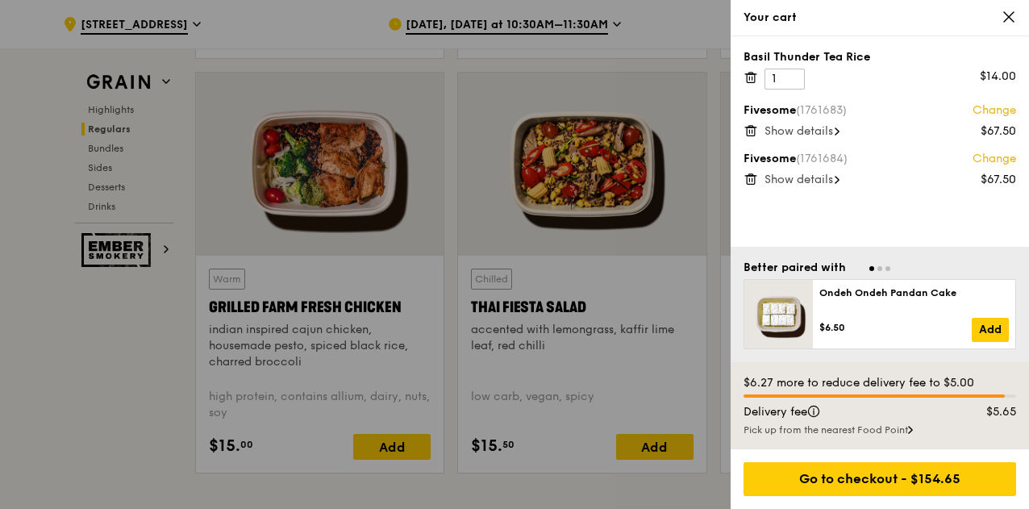
scroll to position [1811, 0]
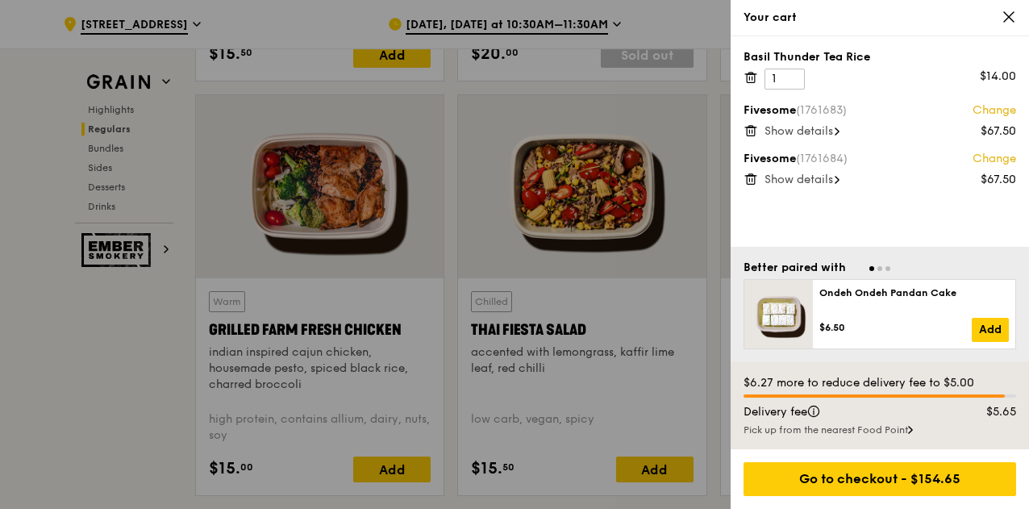
click at [748, 75] on icon at bounding box center [750, 77] width 15 height 15
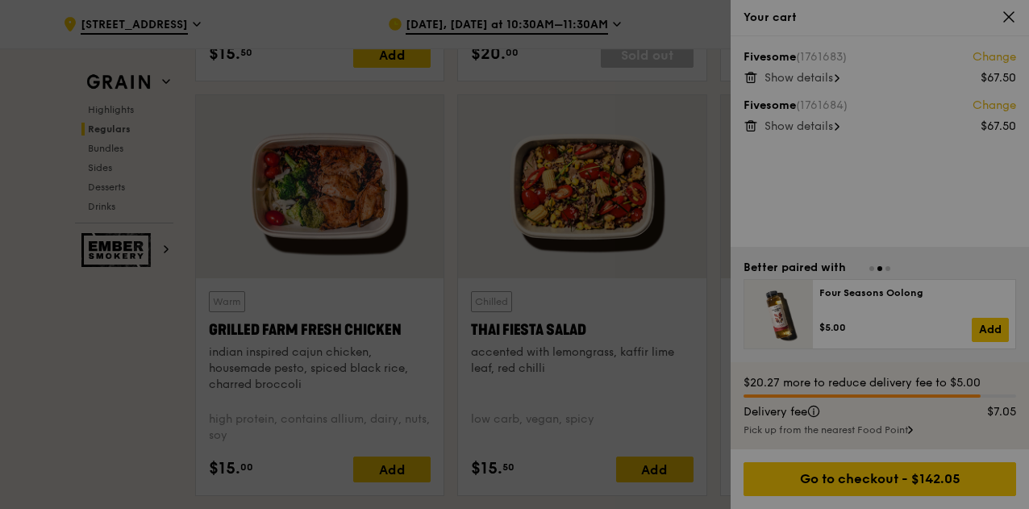
scroll to position [1788, 0]
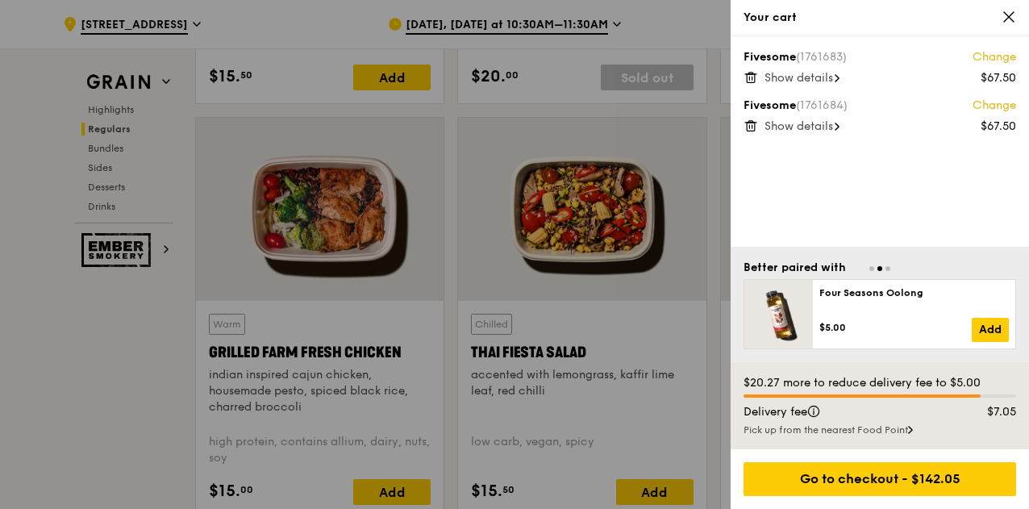
click at [748, 75] on icon at bounding box center [750, 77] width 15 height 15
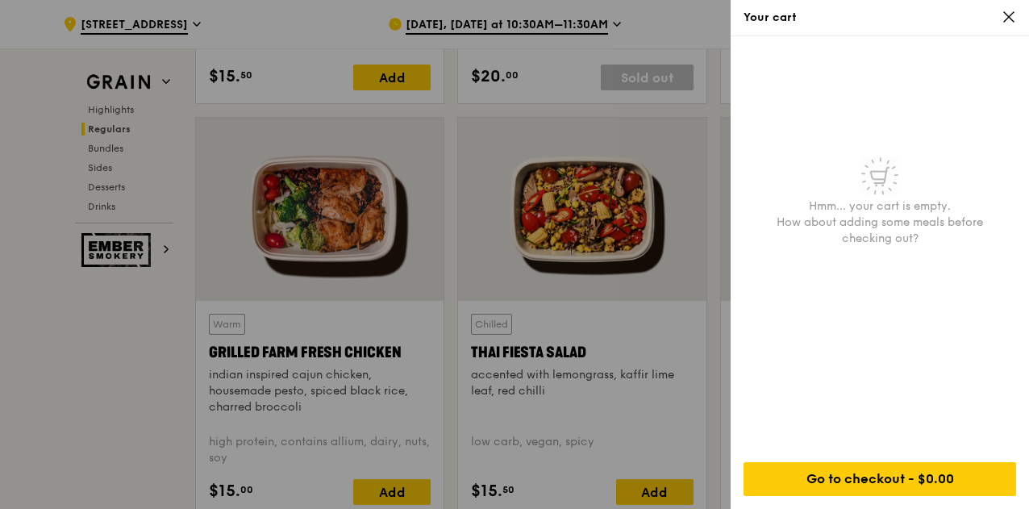
click at [1007, 21] on icon at bounding box center [1008, 17] width 15 height 15
